Goal: Task Accomplishment & Management: Manage account settings

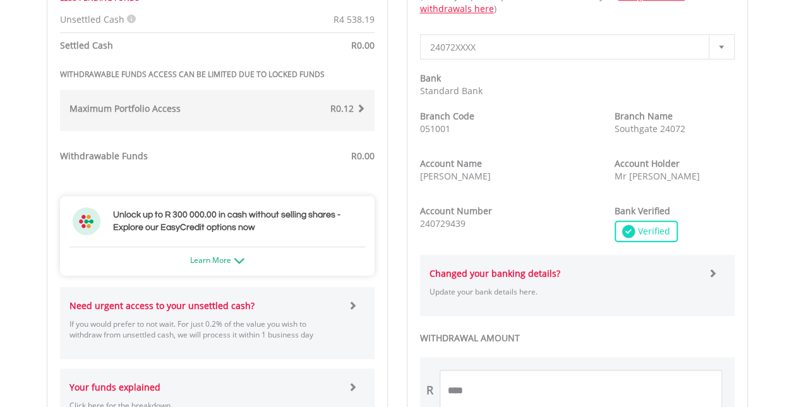
scroll to position [497, 0]
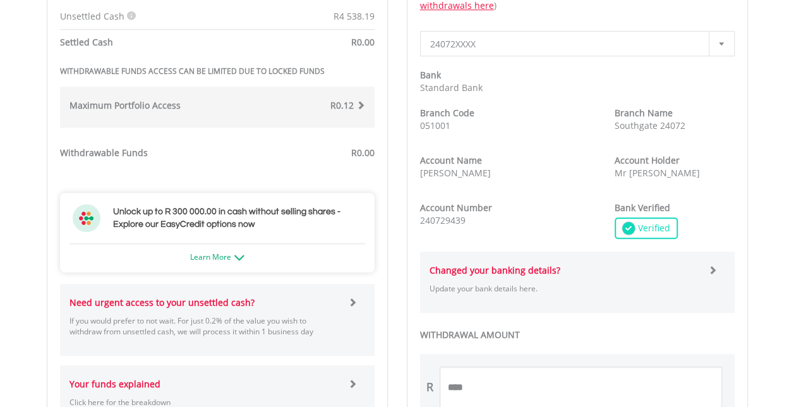
click at [350, 304] on span at bounding box center [352, 301] width 9 height 9
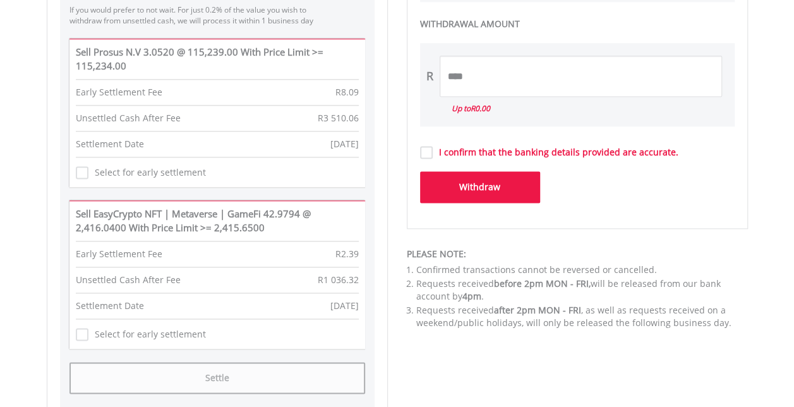
scroll to position [807, 0]
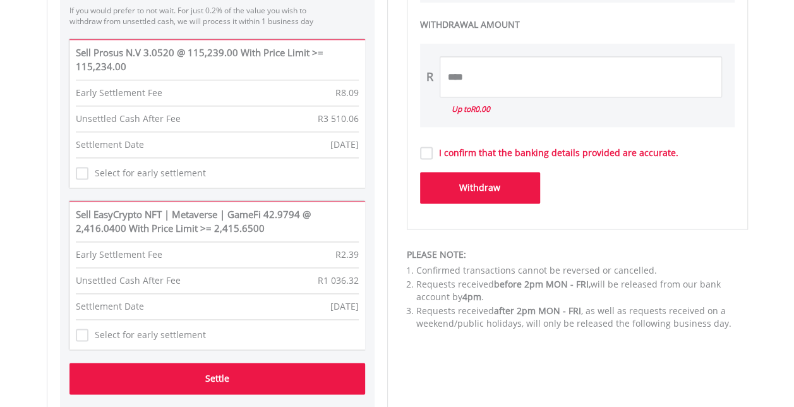
click at [240, 379] on button "Settle" at bounding box center [217, 378] width 296 height 32
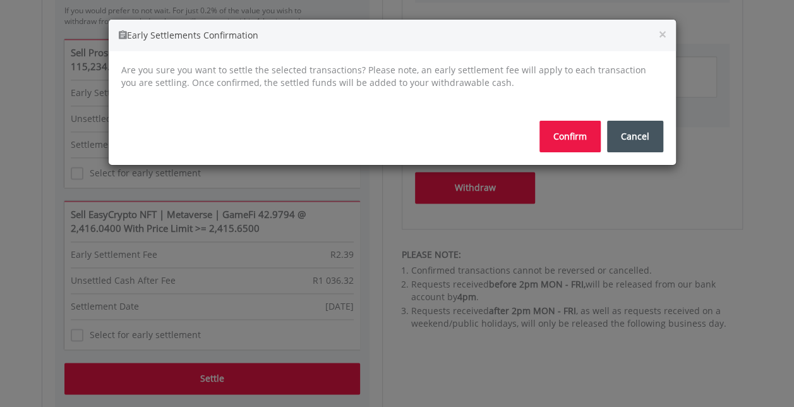
click at [583, 124] on button "Confirm" at bounding box center [569, 137] width 61 height 32
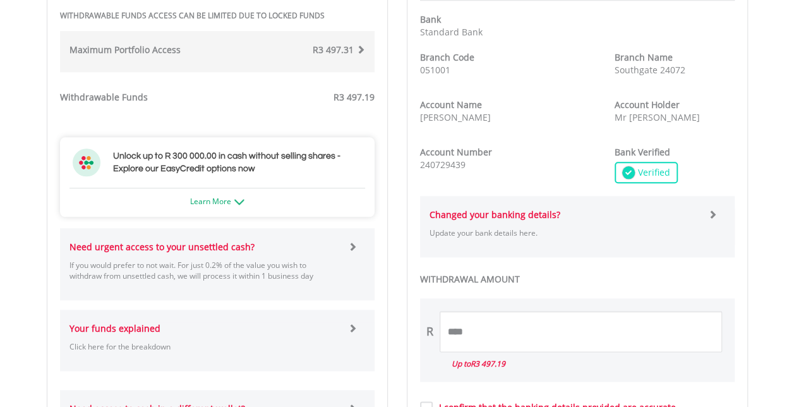
scroll to position [615, 0]
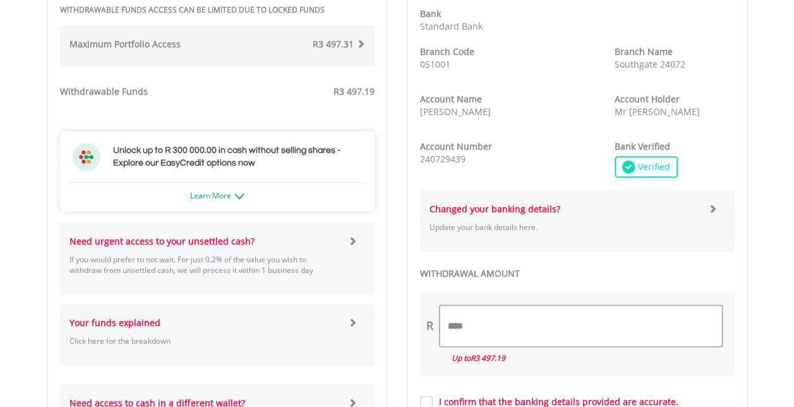
click at [527, 315] on input "****" at bounding box center [580, 325] width 282 height 41
type input "*"
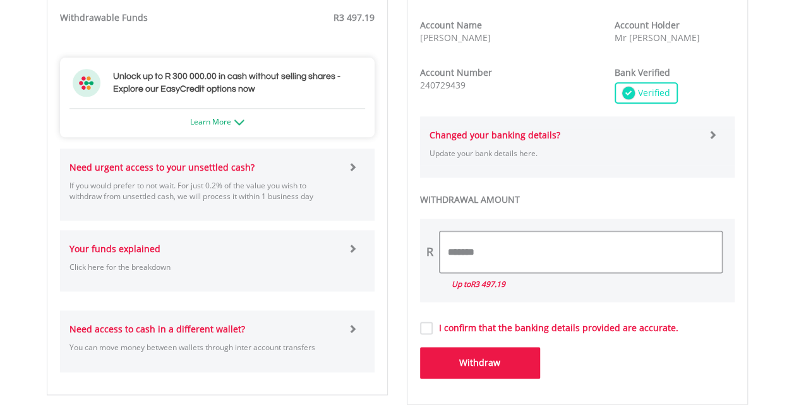
scroll to position [731, 0]
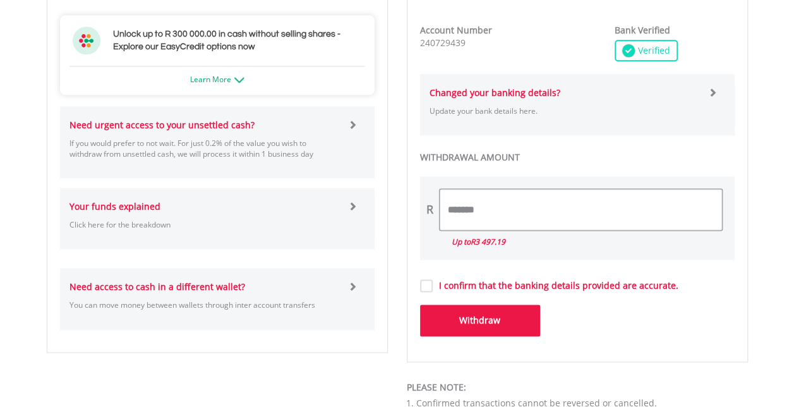
type input "*******"
click at [481, 314] on button "Withdraw" at bounding box center [480, 320] width 120 height 32
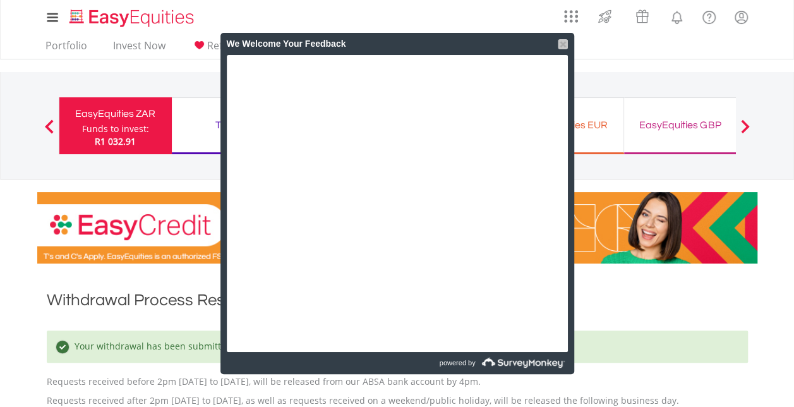
click at [562, 44] on div at bounding box center [563, 44] width 10 height 10
